Goal: Task Accomplishment & Management: Complete application form

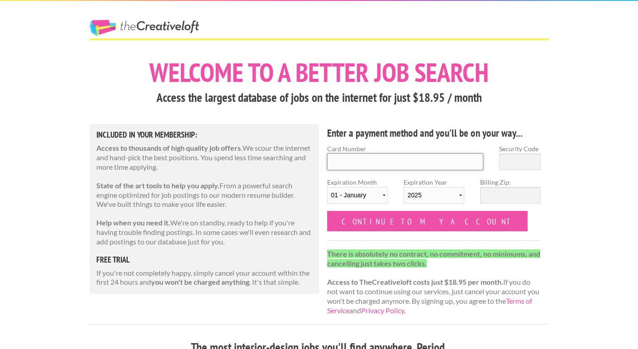
click at [367, 160] on input "Card Number" at bounding box center [405, 161] width 156 height 17
type input "[CREDIT_CARD_NUMBER]"
type input "2583"
select select "11"
select select "2026"
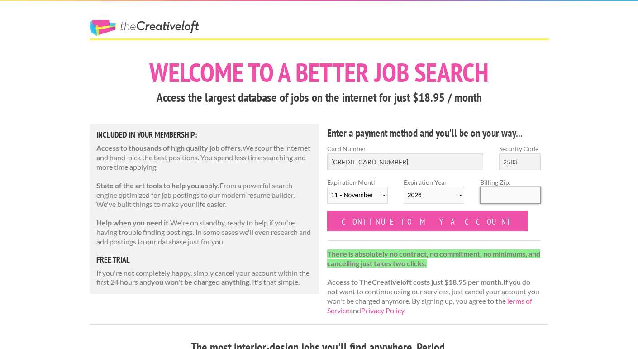
click at [505, 193] on input "Billing Zip:" at bounding box center [510, 195] width 61 height 17
type input "64114"
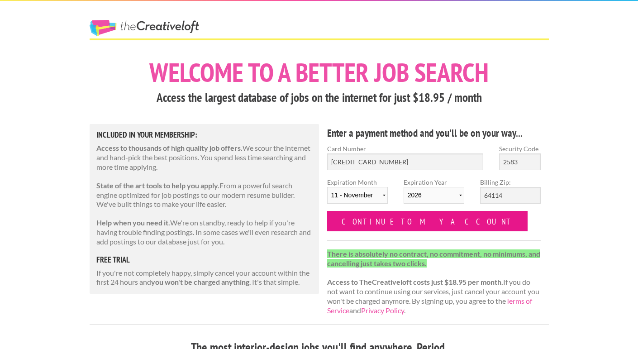
click at [402, 219] on input "Continue to my account" at bounding box center [427, 221] width 201 height 20
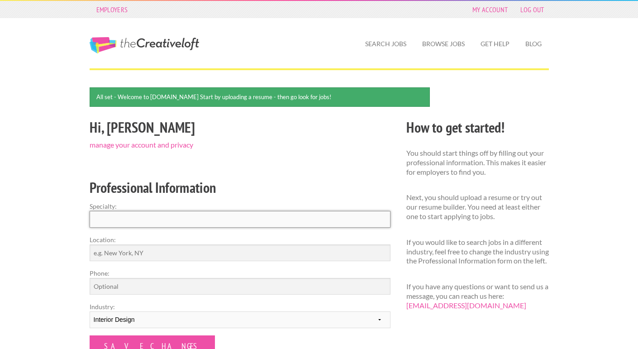
click at [187, 218] on input "Specialty:" at bounding box center [240, 219] width 301 height 17
click at [144, 220] on input "Interior Design" at bounding box center [240, 219] width 301 height 17
type input "Interior Decorating/Design"
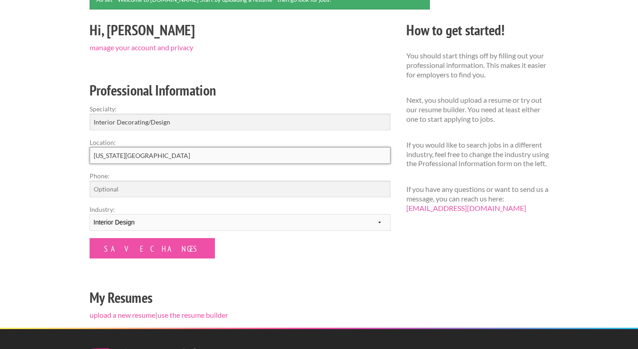
scroll to position [97, 0]
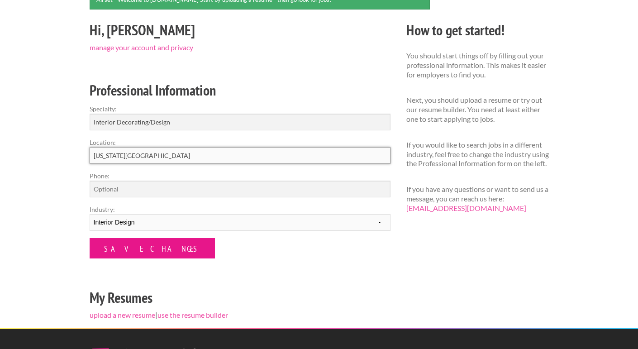
type input "Kansas City"
click at [134, 249] on input "Save Changes" at bounding box center [152, 248] width 125 height 20
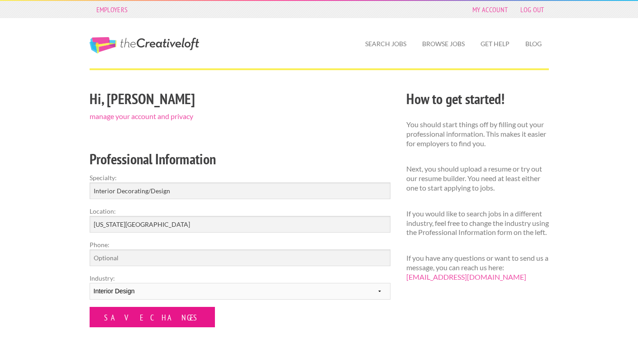
click at [137, 315] on input "Save Changes" at bounding box center [152, 317] width 125 height 20
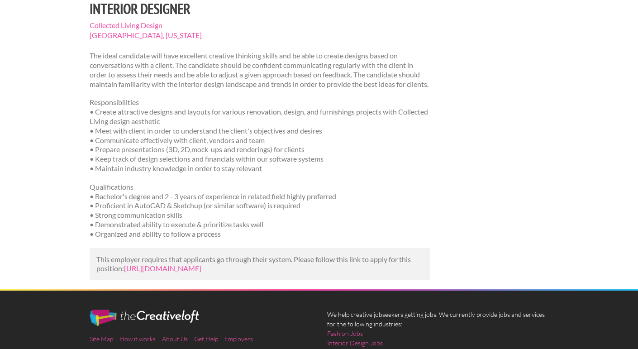
scroll to position [95, 0]
click at [201, 272] on link "[URL][DOMAIN_NAME]" at bounding box center [162, 268] width 77 height 9
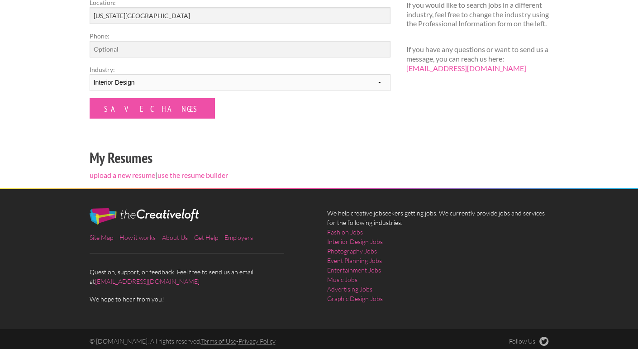
scroll to position [213, 0]
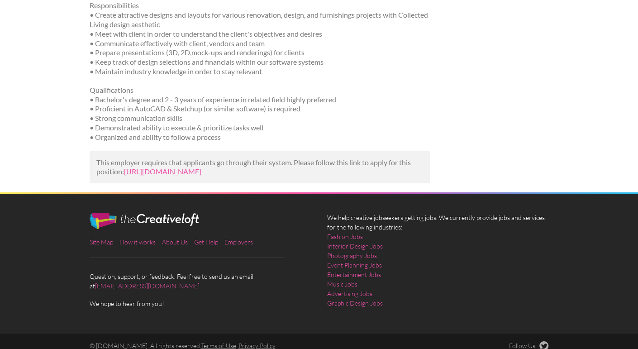
scroll to position [197, 0]
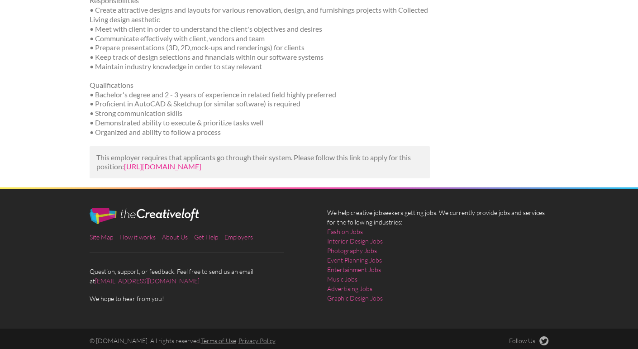
click at [201, 170] on link "[URL][DOMAIN_NAME]" at bounding box center [162, 166] width 77 height 9
